Goal: Submit feedback/report problem

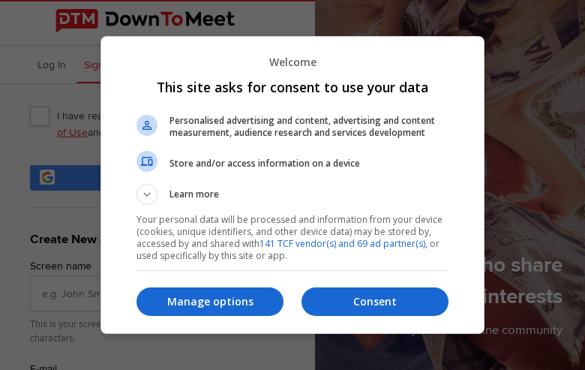
type input "xCQZnxoGIBH"
type input "[EMAIL_ADDRESS][DOMAIN_NAME]"
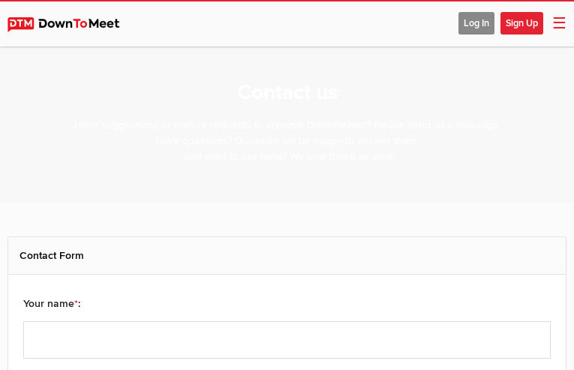
select select "general"
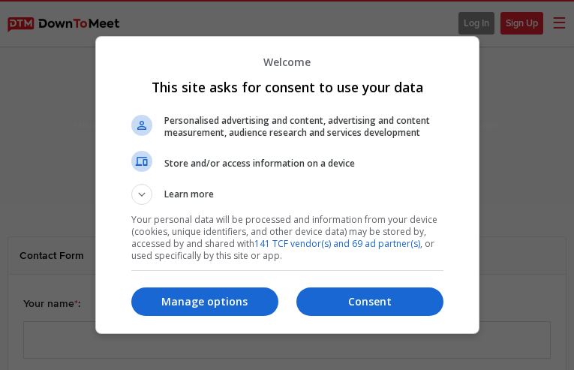
type input "MESXtpBYfifJ"
type input "rolfitus@hotmail.com"
